Goal: Transaction & Acquisition: Purchase product/service

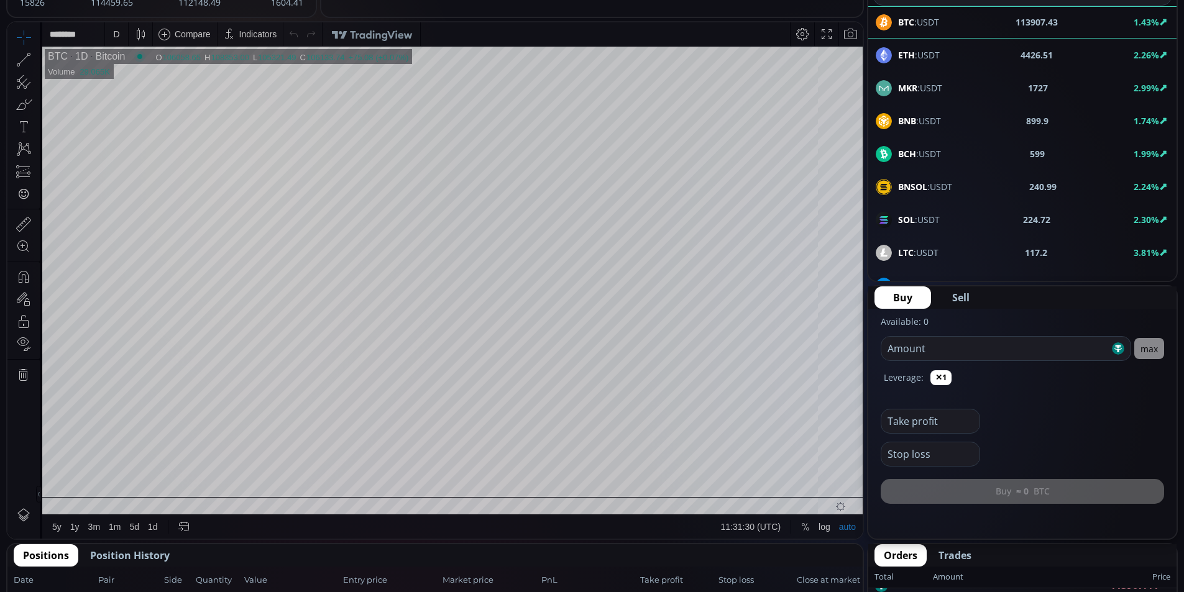
scroll to position [344, 0]
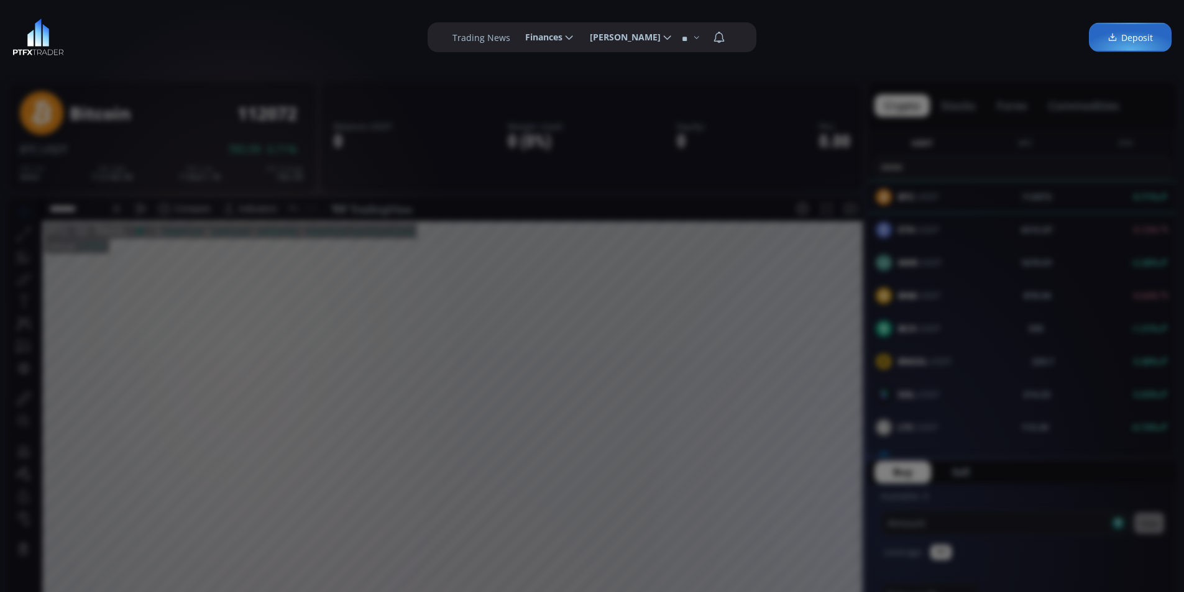
scroll to position [173, 0]
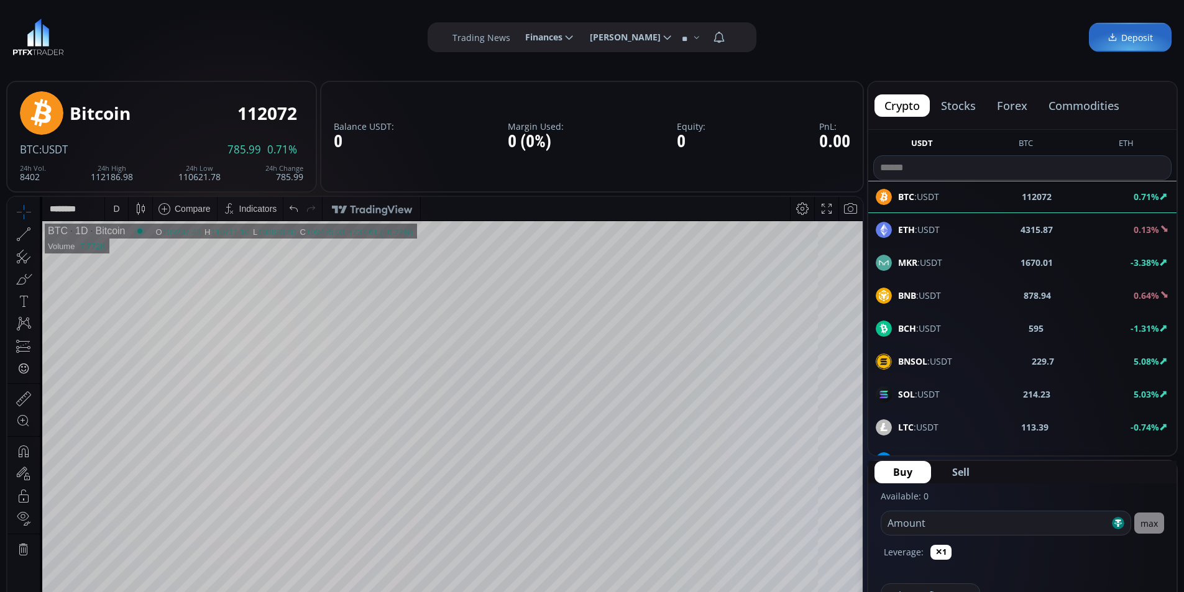
click at [1152, 37] on span "Deposit" at bounding box center [1130, 37] width 45 height 13
